Goal: Task Accomplishment & Management: Complete application form

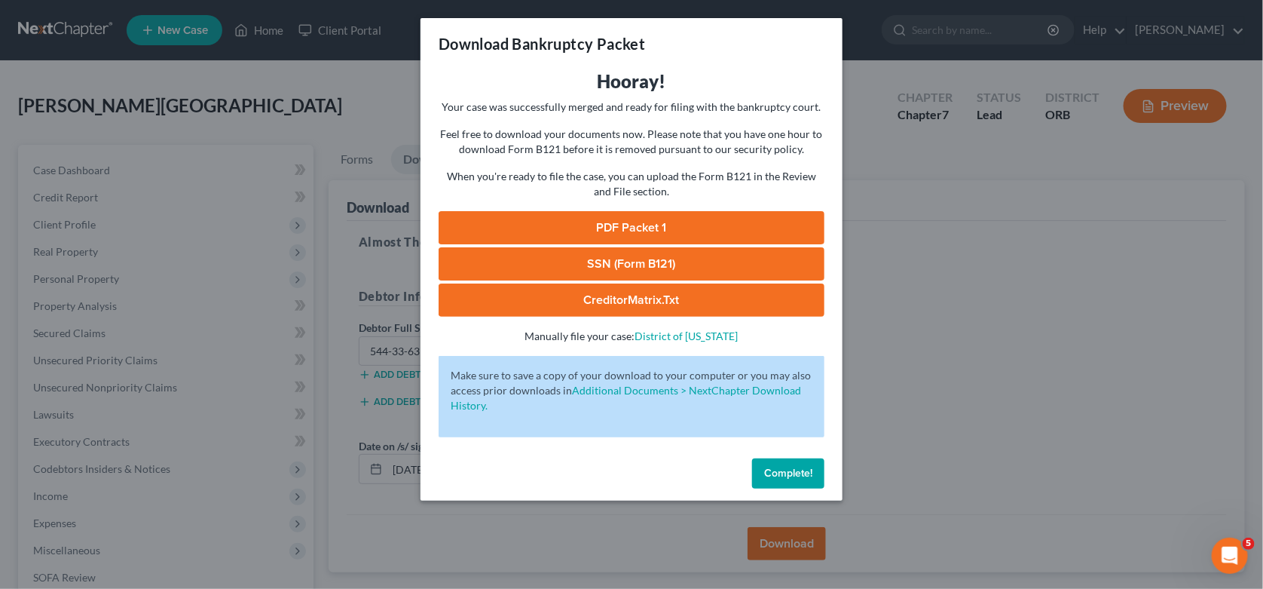
click at [660, 228] on link "PDF Packet 1" at bounding box center [632, 227] width 386 height 33
click at [798, 473] on span "Complete!" at bounding box center [788, 473] width 48 height 13
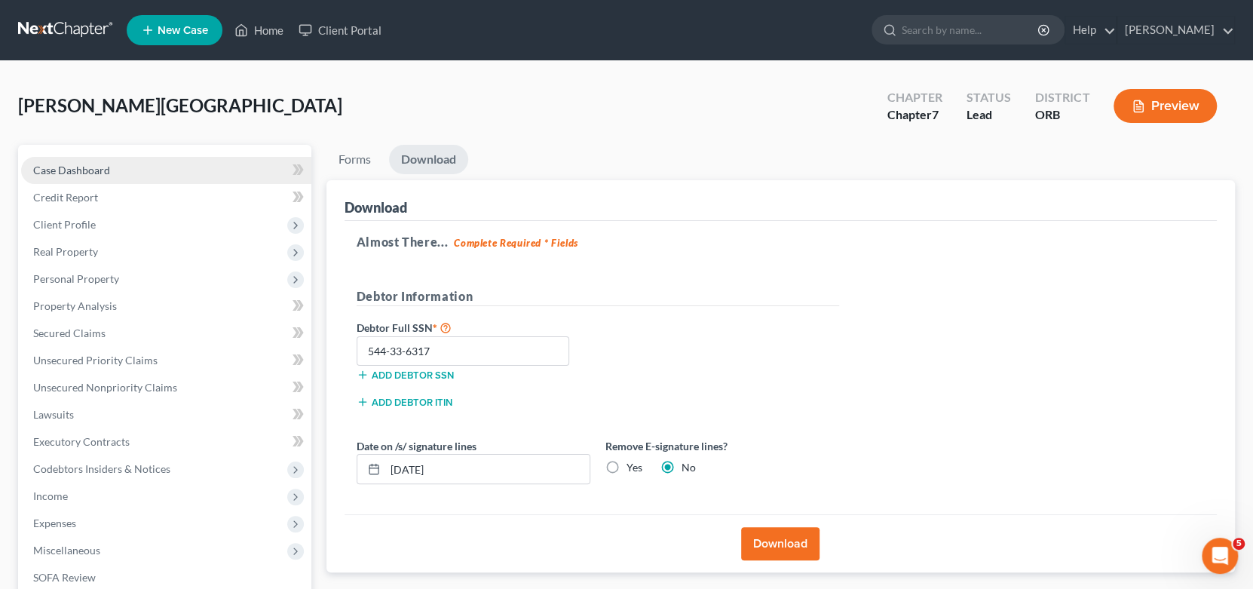
click at [112, 176] on link "Case Dashboard" at bounding box center [166, 170] width 290 height 27
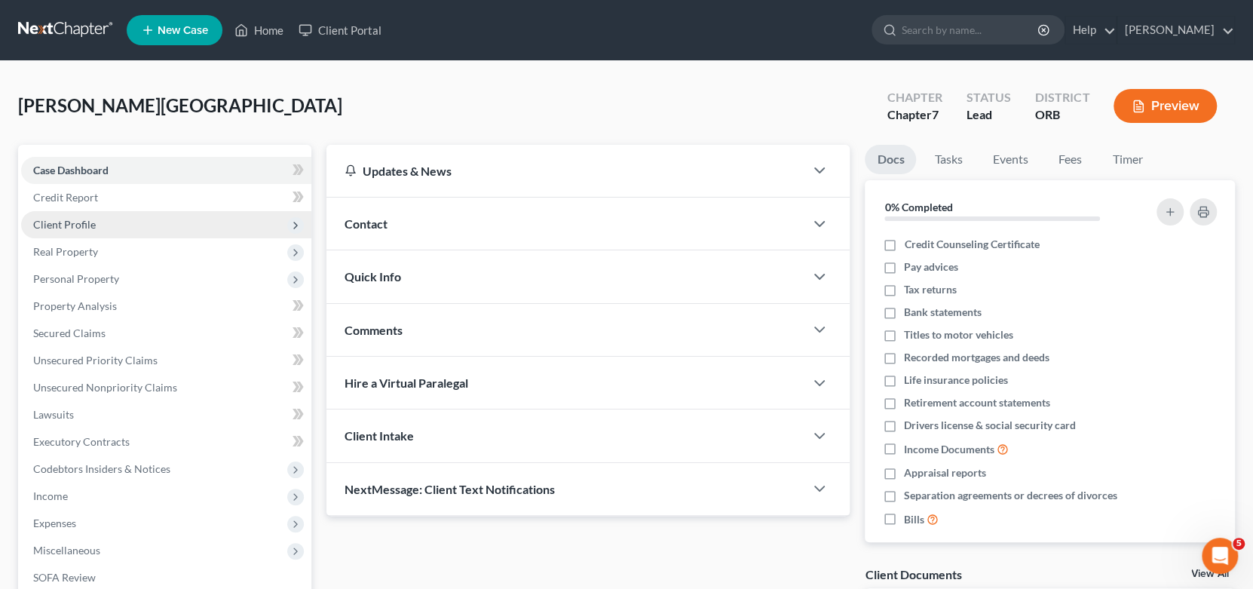
click at [87, 227] on span "Client Profile" at bounding box center [64, 224] width 63 height 13
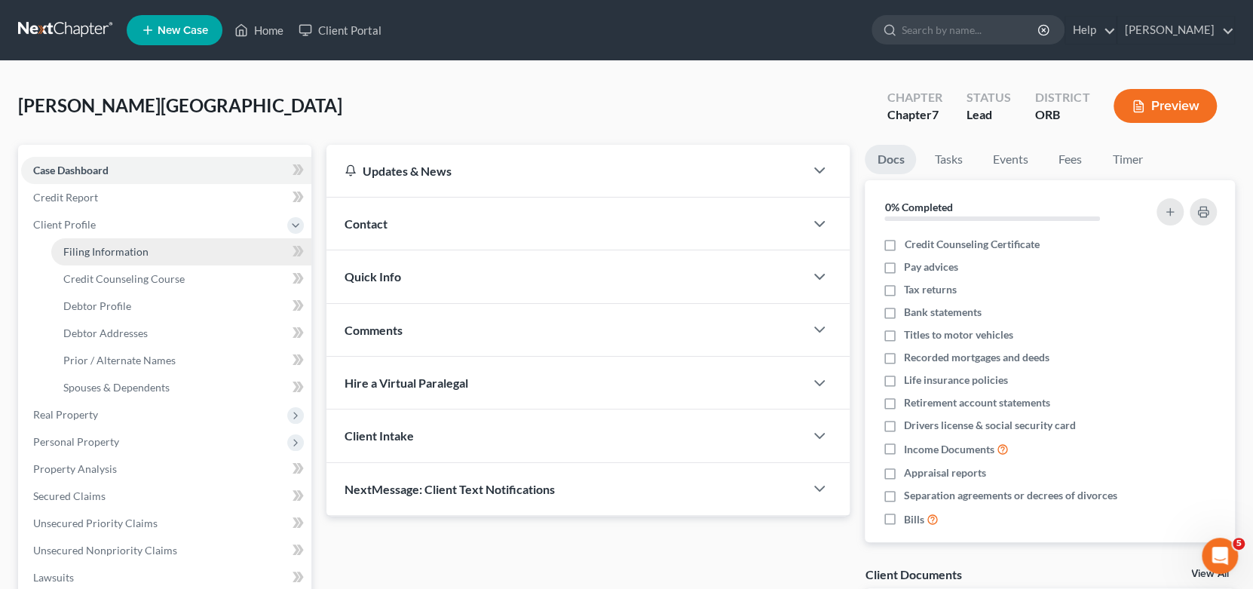
click at [109, 256] on span "Filing Information" at bounding box center [105, 251] width 85 height 13
select select "1"
select select "0"
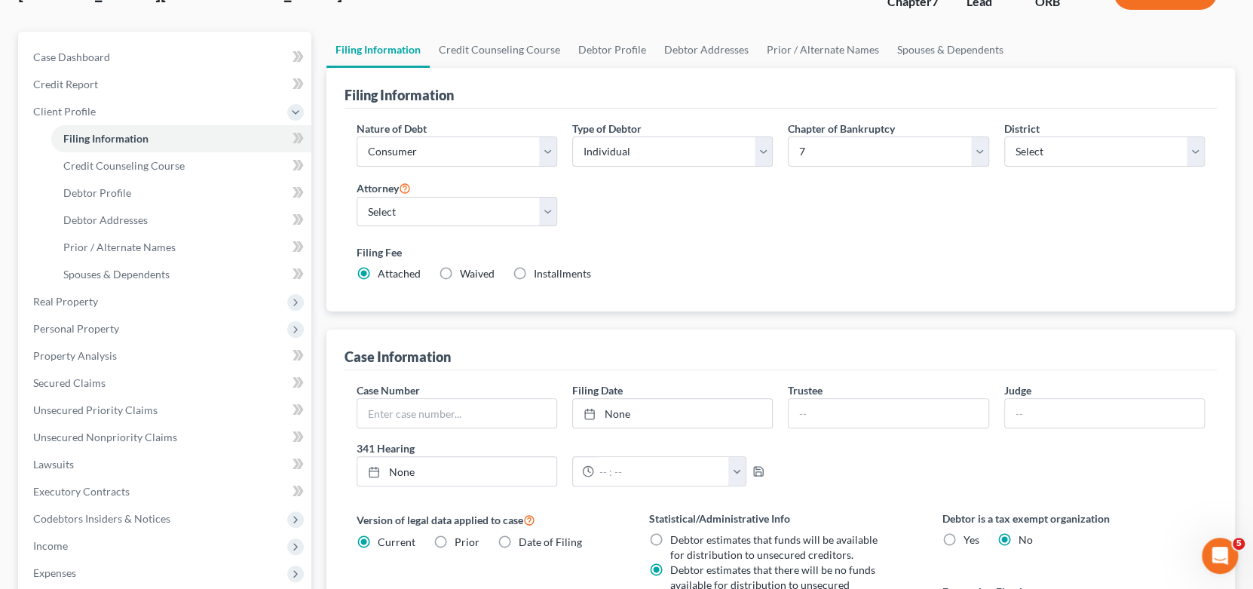
scroll to position [150, 0]
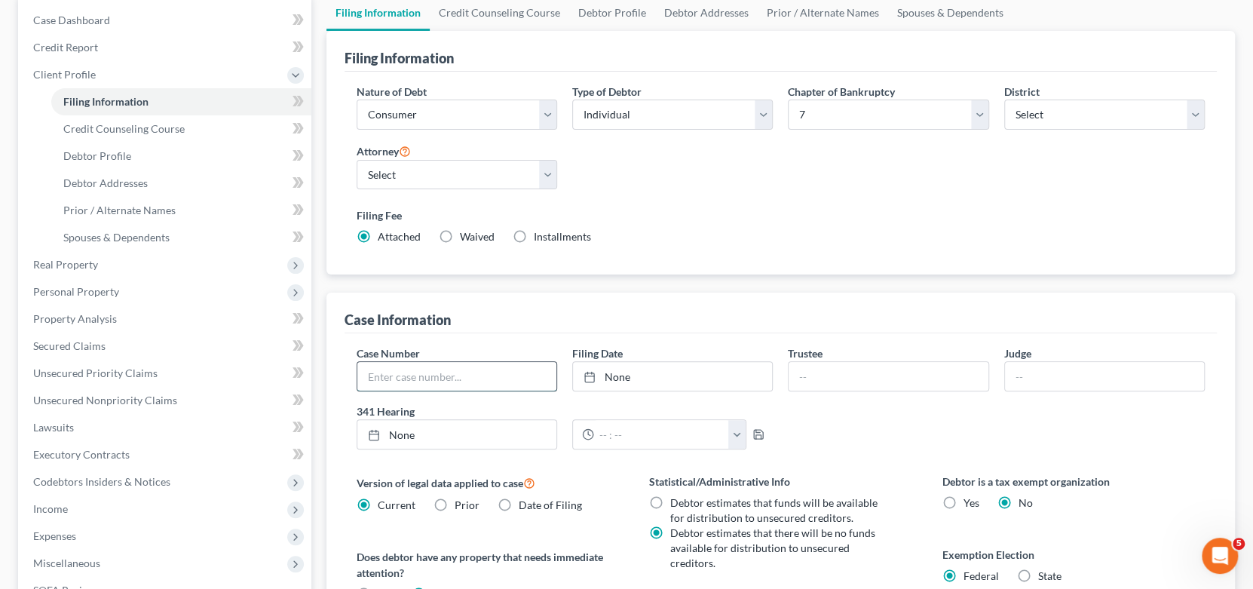
click at [418, 379] on input "text" at bounding box center [456, 376] width 199 height 29
type input "25-33102-pcm7"
click at [591, 372] on icon at bounding box center [589, 377] width 12 height 12
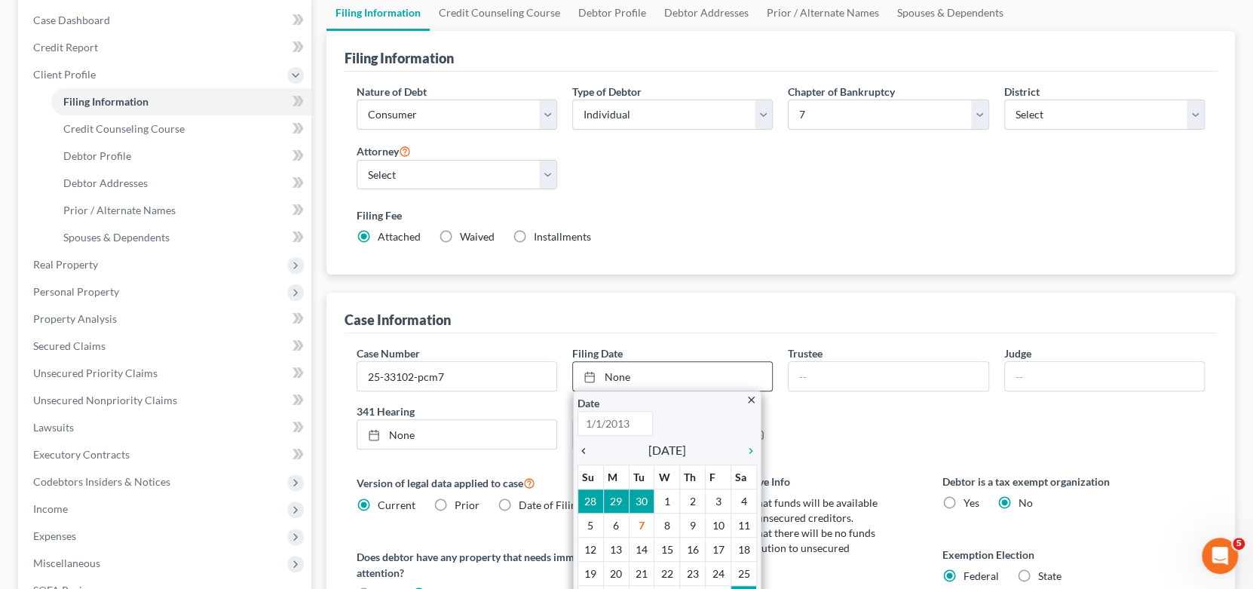
click at [582, 445] on icon "chevron_left" at bounding box center [587, 451] width 20 height 12
type input "[DATE]"
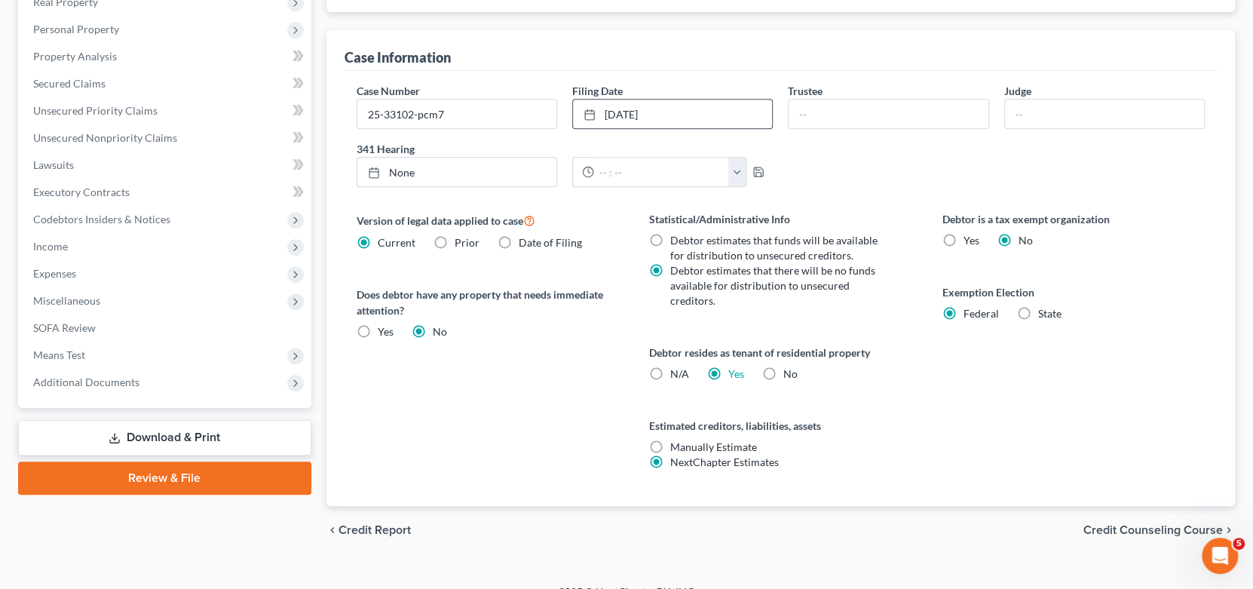
scroll to position [418, 0]
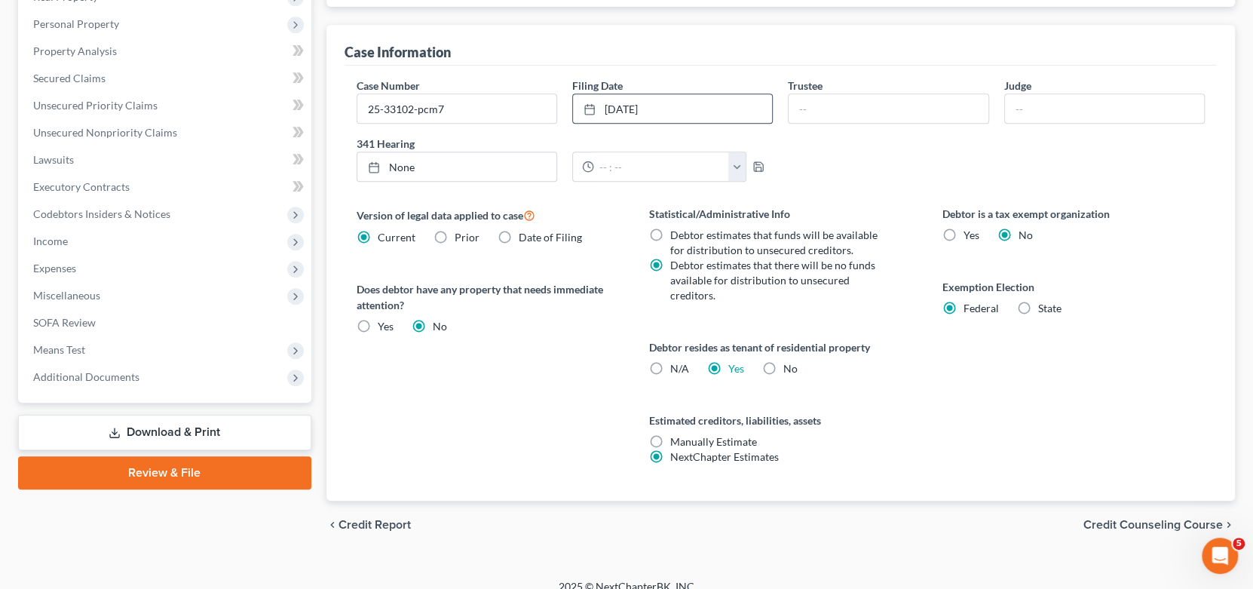
click at [1167, 519] on span "Credit Counseling Course" at bounding box center [1152, 525] width 139 height 12
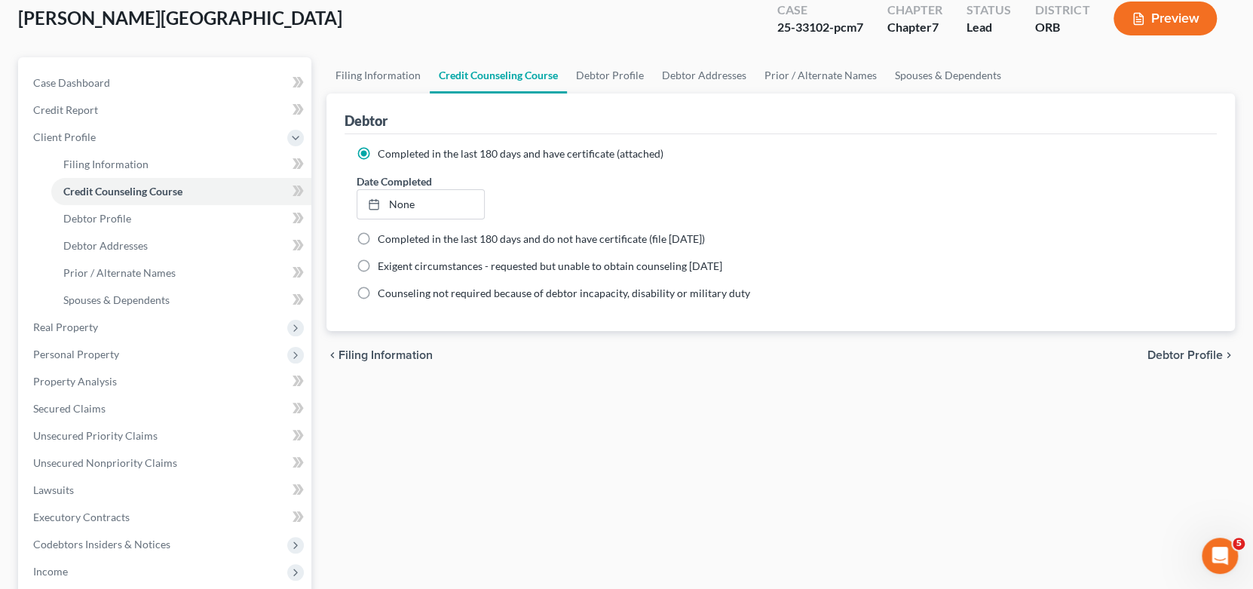
scroll to position [373, 0]
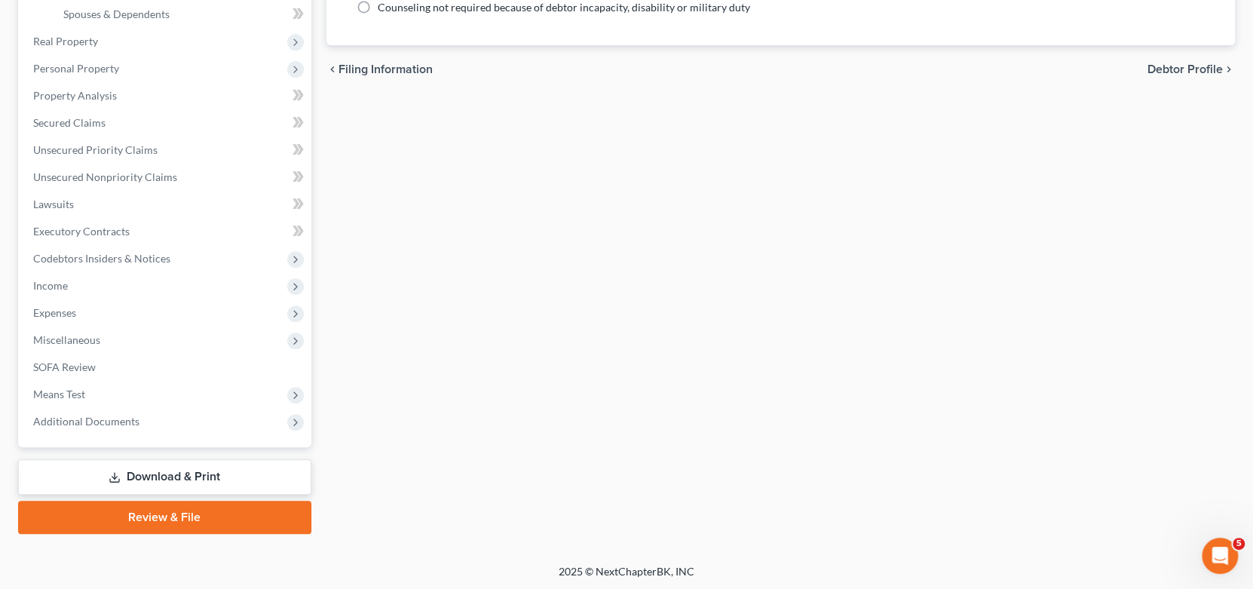
click at [168, 477] on link "Download & Print" at bounding box center [164, 476] width 293 height 35
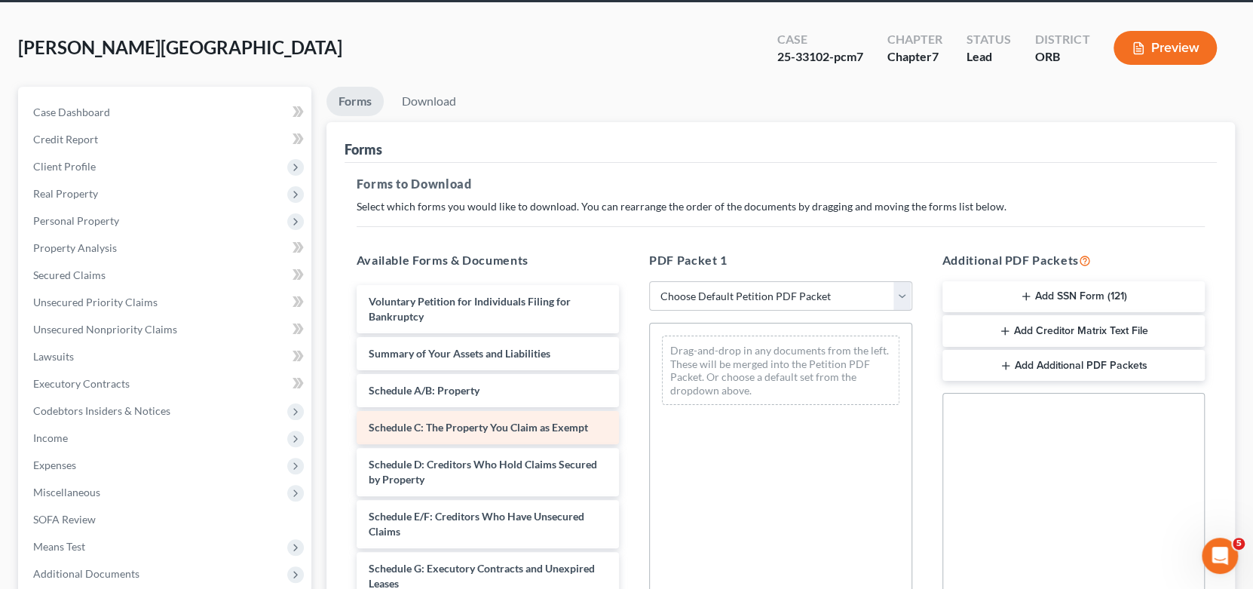
scroll to position [226, 0]
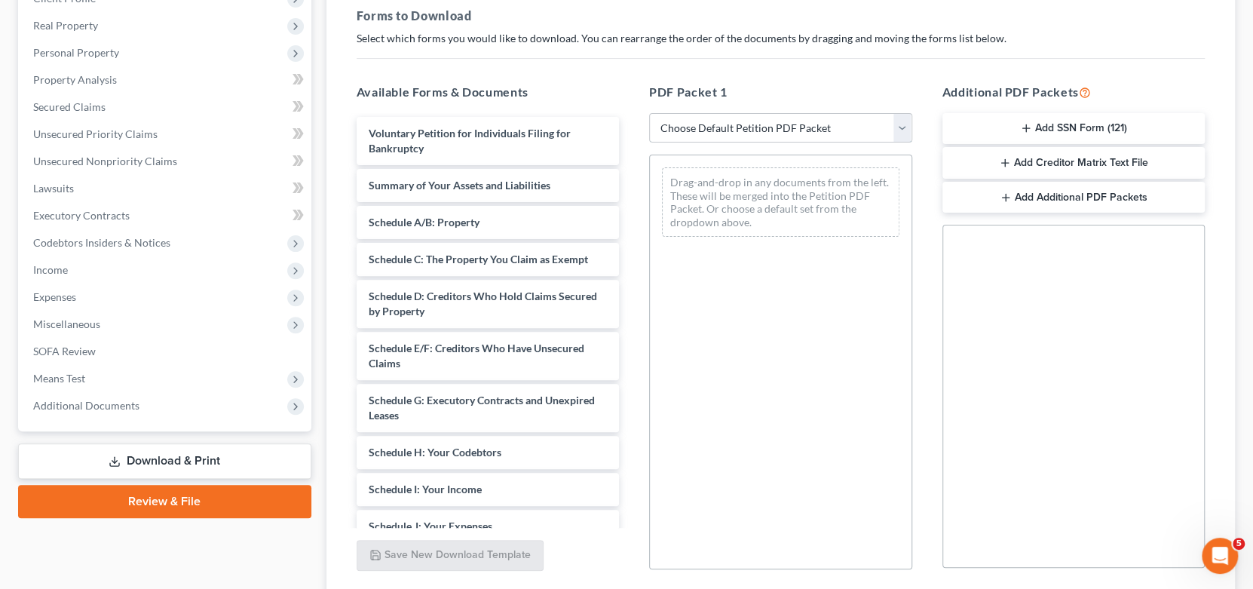
click at [811, 129] on select "Choose Default Petition PDF Packet Complete Bankruptcy Petition (all forms and …" at bounding box center [780, 128] width 263 height 30
select select "6"
click at [649, 113] on select "Choose Default Petition PDF Packet Complete Bankruptcy Petition (all forms and …" at bounding box center [780, 128] width 263 height 30
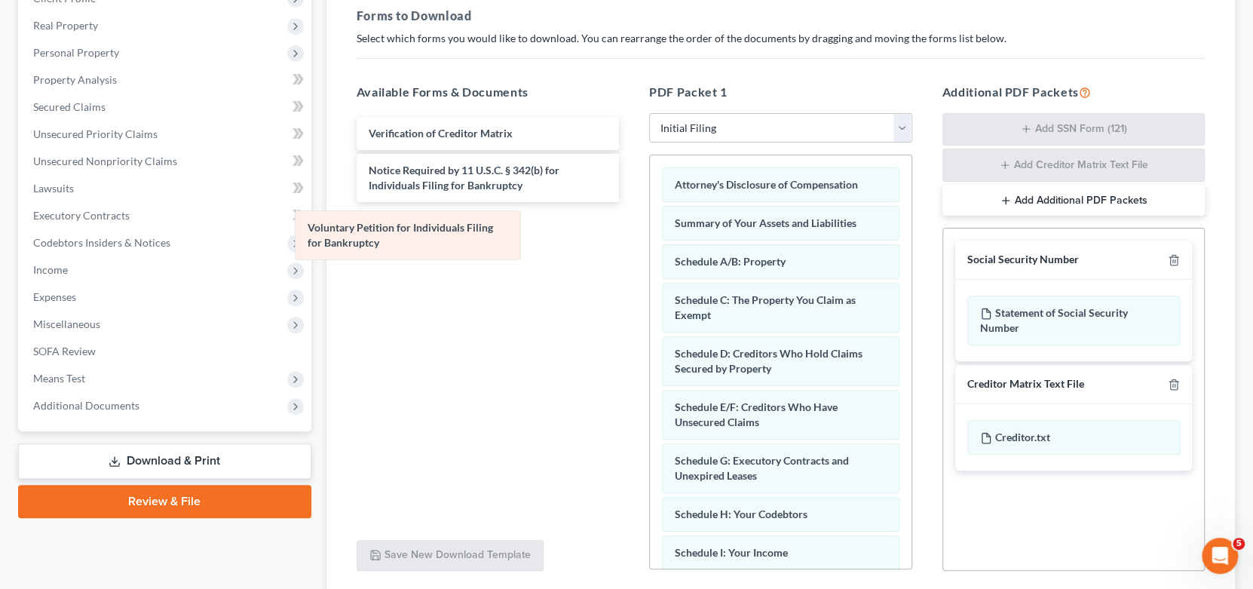
drag, startPoint x: 718, startPoint y: 194, endPoint x: 388, endPoint y: 238, distance: 332.3
click at [650, 238] on div "Voluntary Petition for Individuals Filing for Bankruptcy Voluntary Petition for…" at bounding box center [781, 550] width 262 height 791
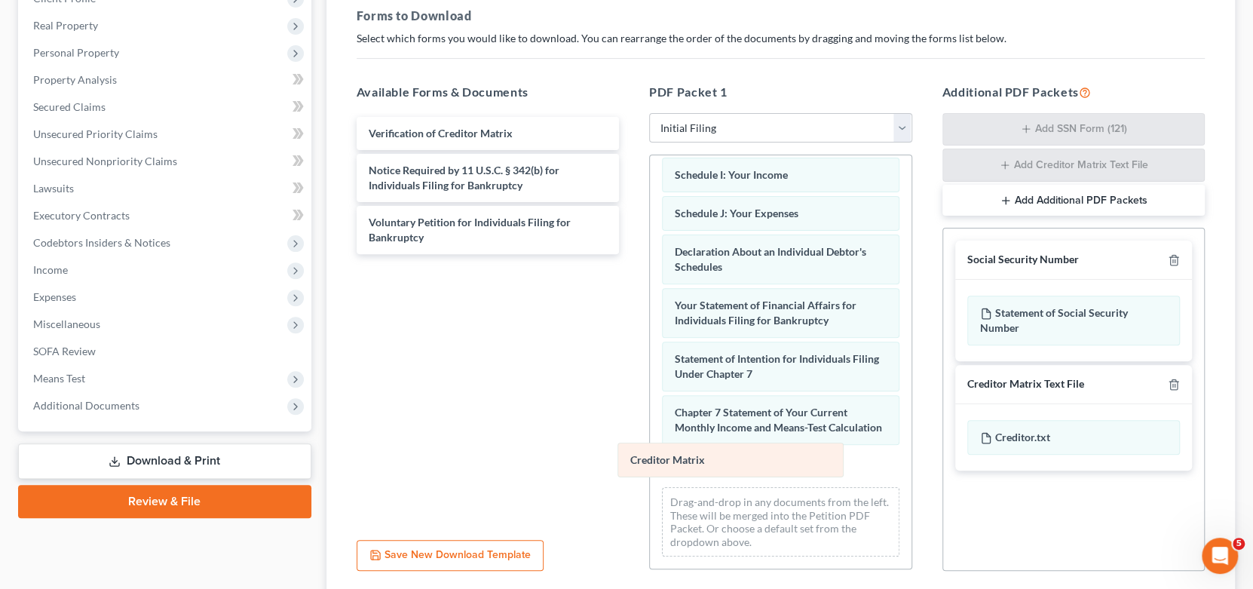
scroll to position [351, 0]
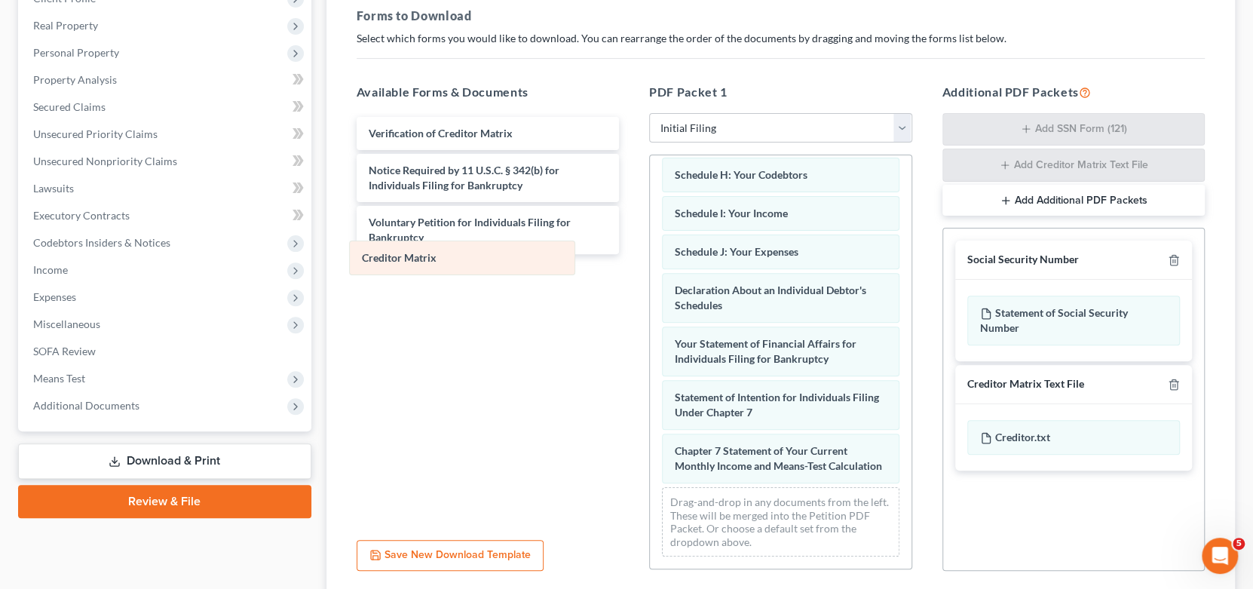
drag, startPoint x: 753, startPoint y: 471, endPoint x: 442, endPoint y: 264, distance: 374.0
click at [650, 264] on div "Creditor Matrix Attorney's Disclosure of Compensation Summary of Your Assets an…" at bounding box center [781, 192] width 262 height 752
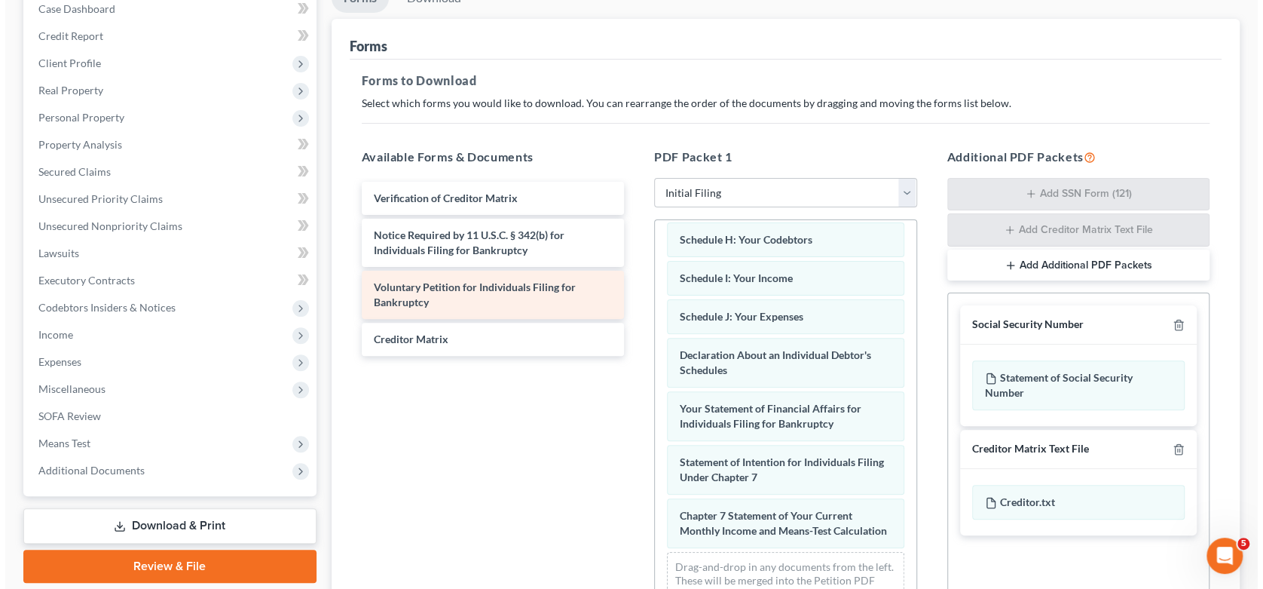
scroll to position [0, 0]
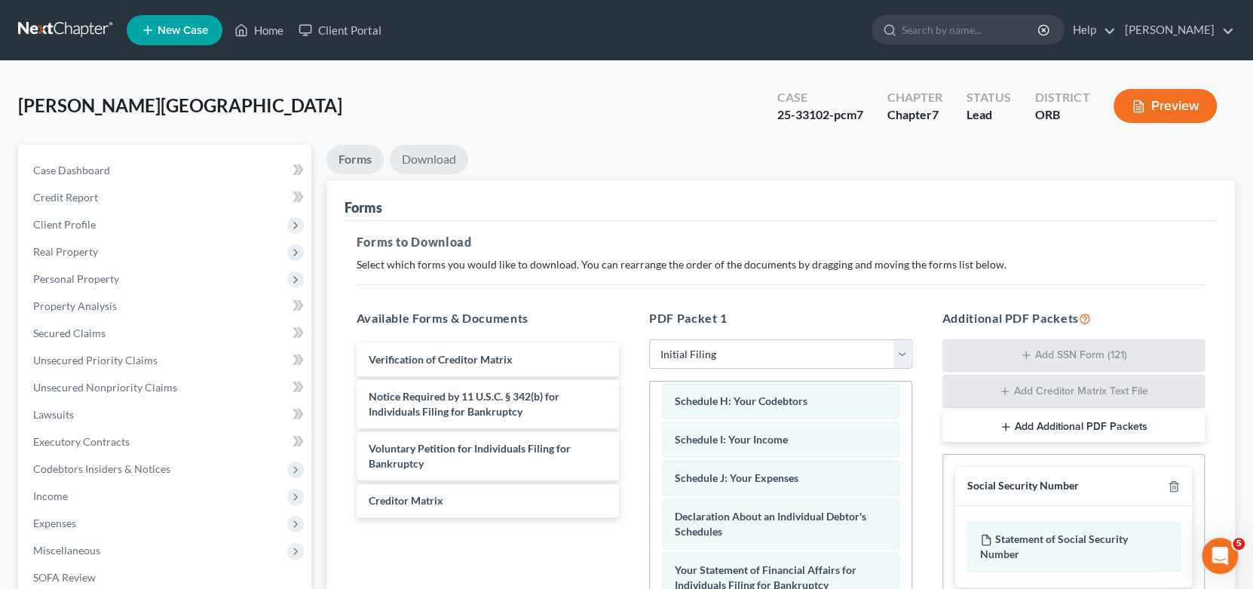
click at [443, 149] on link "Download" at bounding box center [429, 159] width 78 height 29
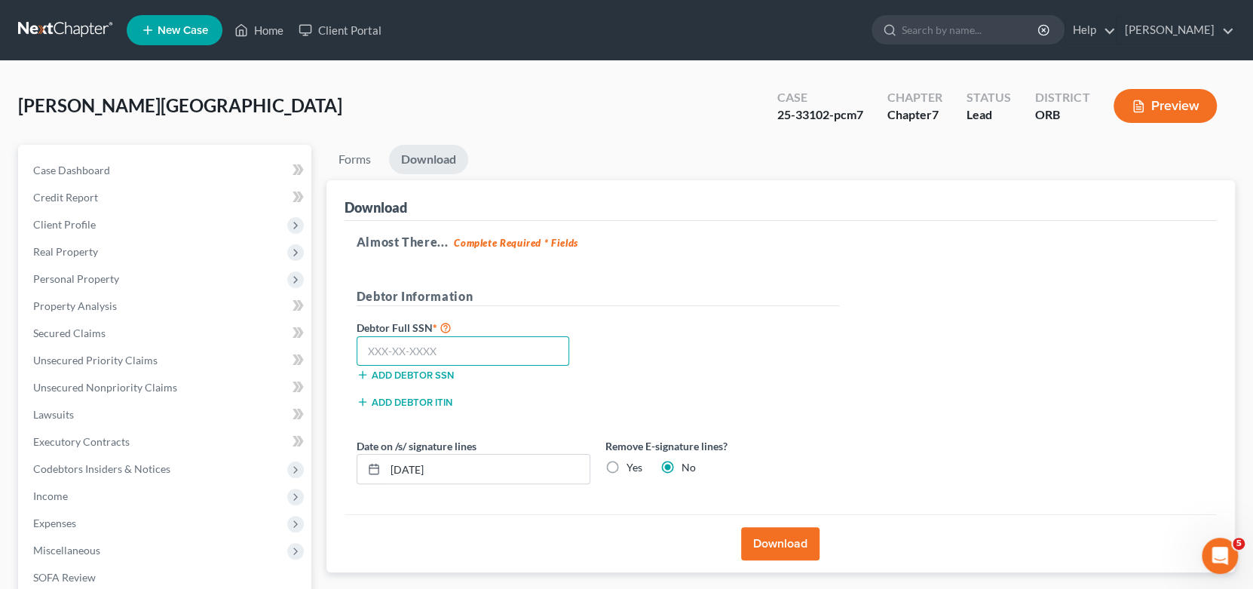
click at [413, 349] on input "text" at bounding box center [463, 351] width 213 height 30
type input "544-33-6317"
click at [413, 466] on input "[DATE]" at bounding box center [487, 469] width 204 height 29
type input "[DATE]"
click at [786, 542] on button "Download" at bounding box center [780, 543] width 78 height 33
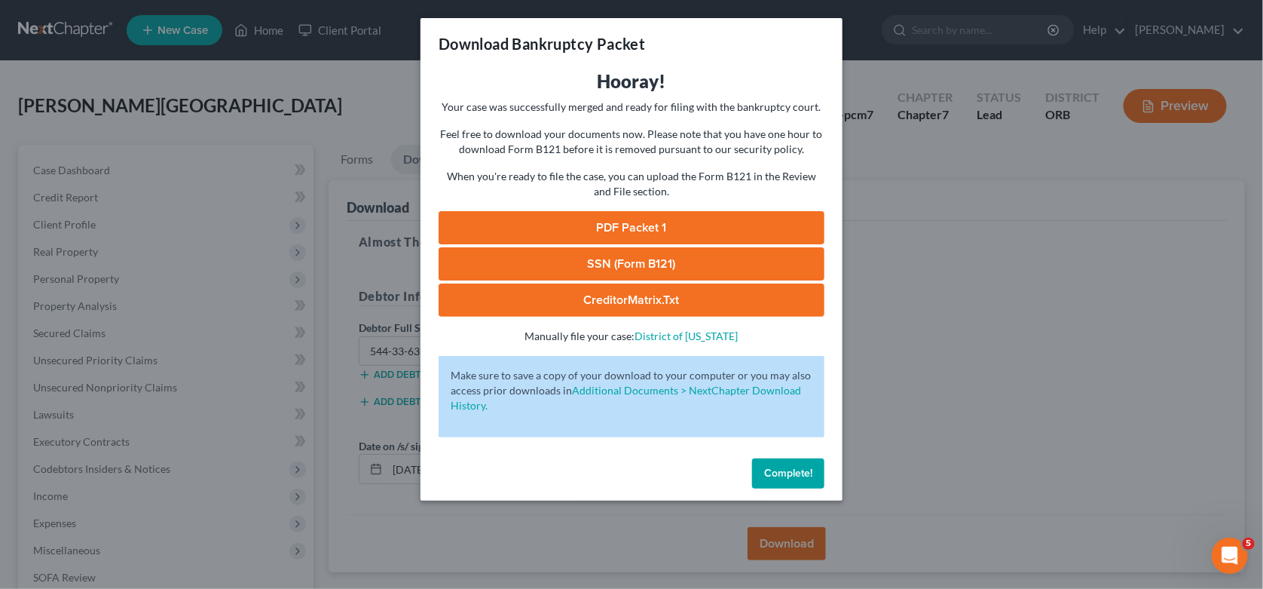
click at [648, 219] on link "PDF Packet 1" at bounding box center [632, 227] width 386 height 33
